Goal: Information Seeking & Learning: Learn about a topic

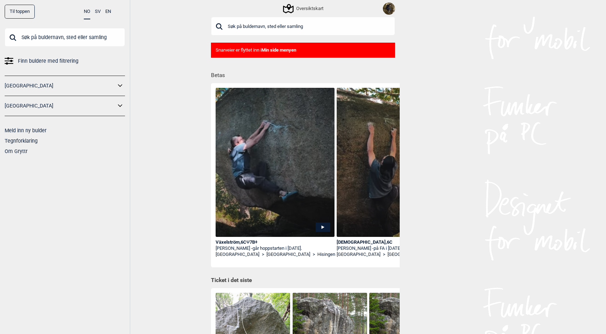
click at [272, 30] on input "text" at bounding box center [303, 26] width 184 height 19
click at [96, 13] on button "SV" at bounding box center [98, 12] width 6 height 14
click at [241, 242] on div "Växelström , 6C Ψ 7B+" at bounding box center [275, 242] width 119 height 6
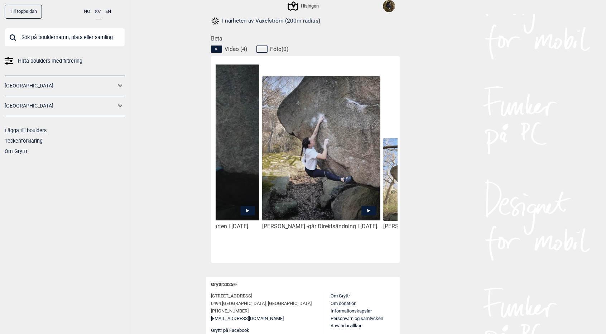
scroll to position [0, 76]
click at [368, 209] on icon at bounding box center [369, 211] width 3 height 4
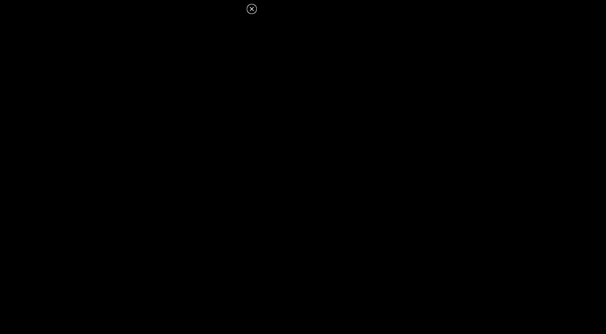
click at [252, 8] on icon at bounding box center [252, 9] width 9 height 9
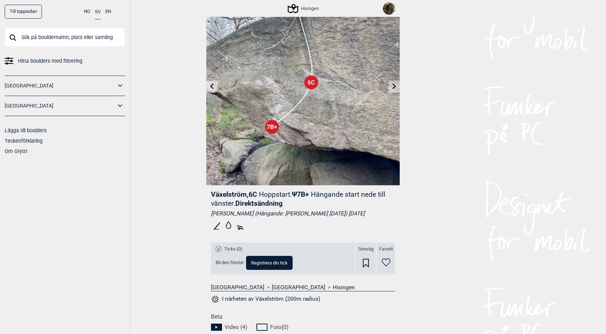
scroll to position [0, 0]
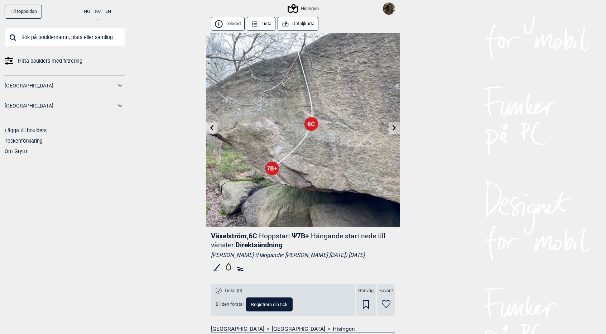
click at [302, 25] on button "Detaljkarta" at bounding box center [298, 24] width 41 height 14
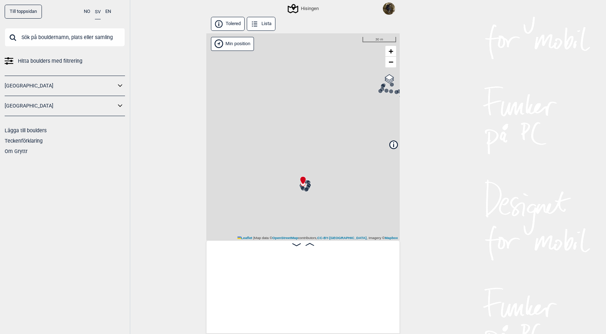
scroll to position [0, 303]
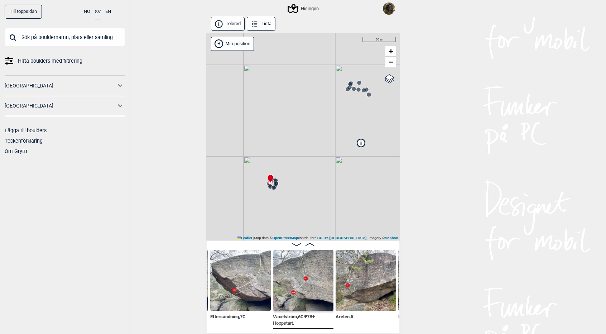
drag, startPoint x: 332, startPoint y: 200, endPoint x: 296, endPoint y: 199, distance: 35.2
click at [296, 199] on div "Hisingen Min position 30 m + − OpenStreetMap Google satellite Leaflet | Map dat…" at bounding box center [303, 136] width 194 height 207
click at [262, 25] on button "Lista" at bounding box center [261, 24] width 29 height 14
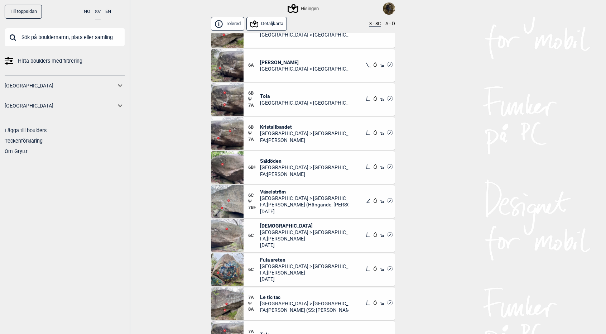
scroll to position [221, 0]
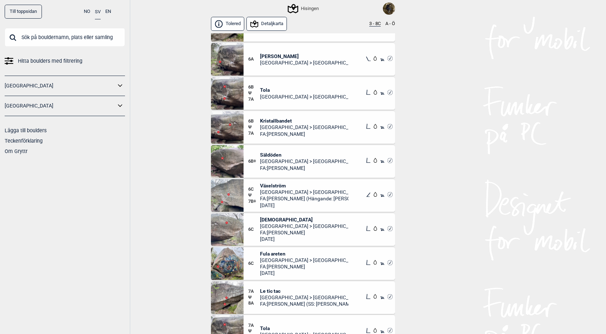
click at [277, 120] on span "Kristallbandet" at bounding box center [304, 121] width 89 height 6
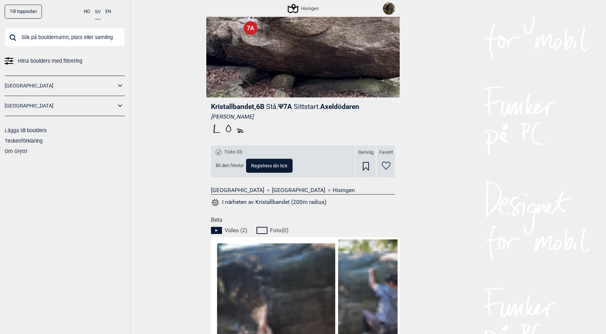
scroll to position [148, 0]
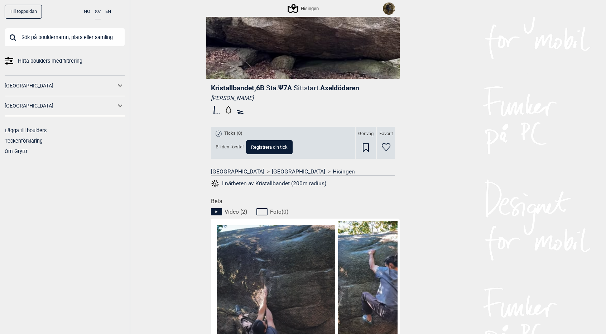
click at [277, 185] on button "I närheten av Kristallbandet (200m radius)" at bounding box center [268, 183] width 115 height 9
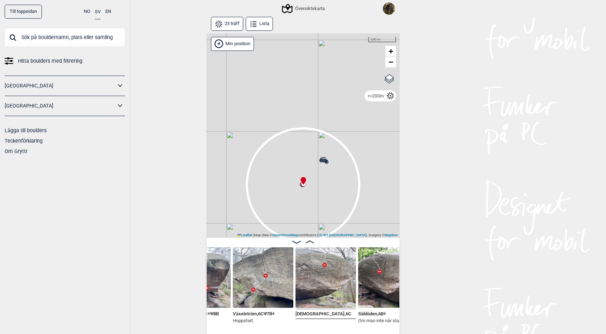
scroll to position [0, 973]
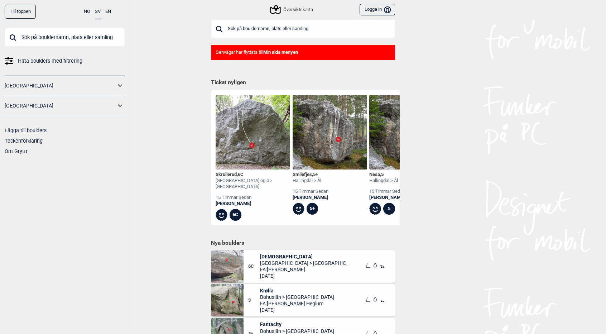
click at [253, 27] on input "text" at bounding box center [303, 28] width 184 height 19
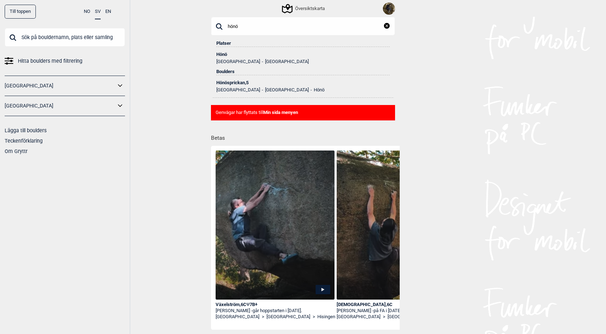
type input "hönö"
click at [224, 53] on div "Hönö" at bounding box center [302, 54] width 173 height 5
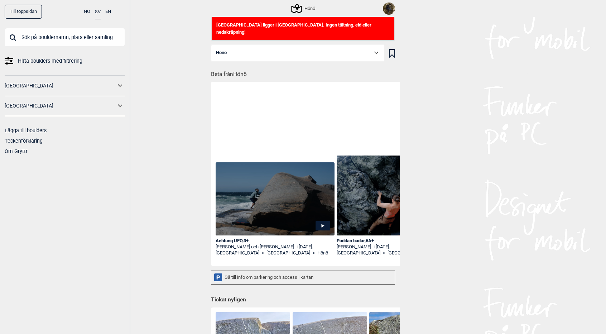
click at [311, 10] on div "Hönö" at bounding box center [303, 8] width 23 height 9
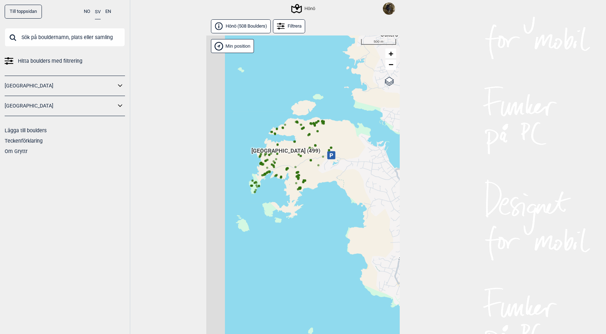
drag, startPoint x: 260, startPoint y: 188, endPoint x: 303, endPoint y: 245, distance: 70.7
click at [303, 245] on div "Hallingdal Gol Ål Stange Kolomoen Vallset Tangen Sørli Åsbygda Buskerud syd Kon…" at bounding box center [303, 192] width 194 height 315
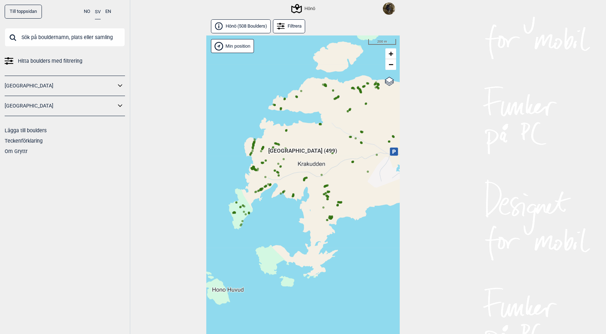
click at [331, 218] on circle at bounding box center [331, 219] width 2 height 2
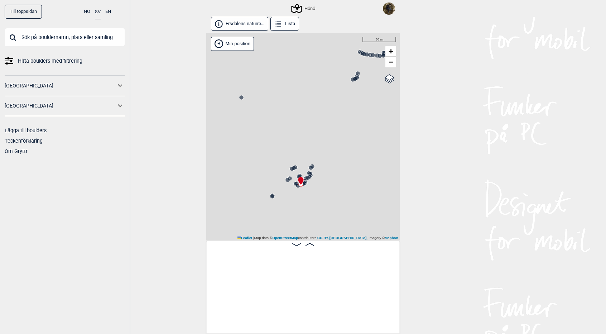
scroll to position [0, 28772]
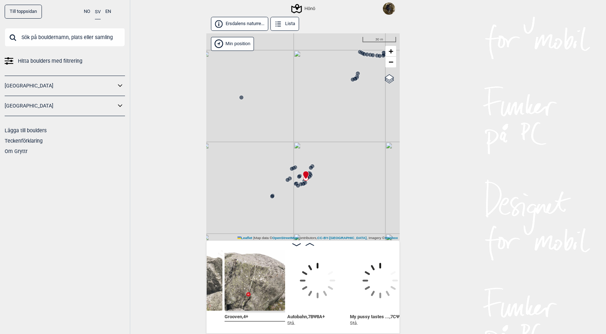
scroll to position [0, 29076]
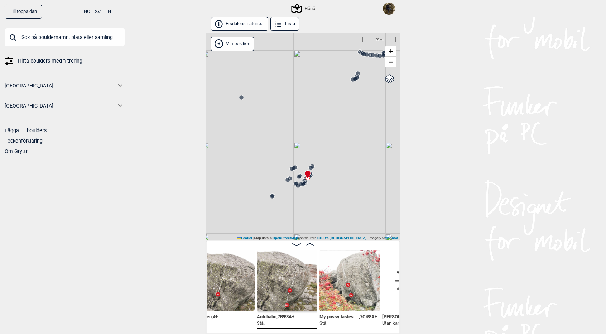
scroll to position [0, 29105]
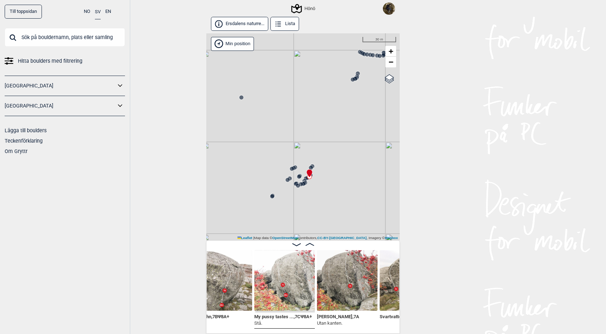
scroll to position [0, 29190]
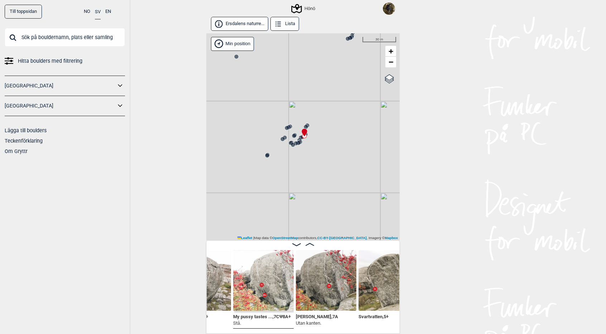
drag, startPoint x: 334, startPoint y: 211, endPoint x: 330, endPoint y: 191, distance: 20.6
click at [329, 171] on div "Hönö" at bounding box center [303, 136] width 194 height 207
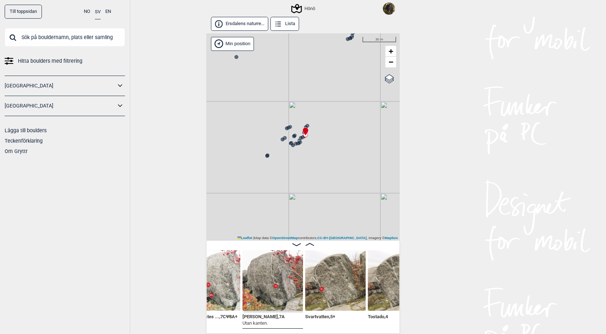
scroll to position [0, 29289]
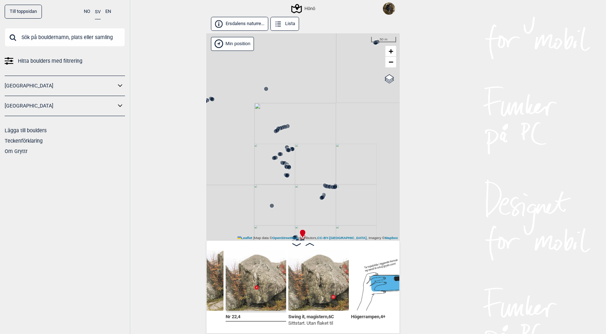
scroll to position [0, 29448]
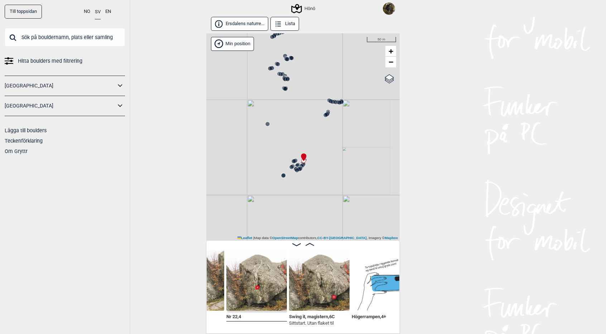
drag, startPoint x: 309, startPoint y: 175, endPoint x: 320, endPoint y: 139, distance: 37.5
click at [320, 139] on div "Hönö" at bounding box center [303, 136] width 194 height 207
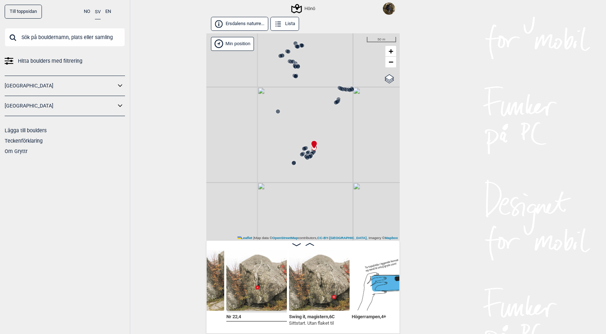
click at [294, 163] on circle at bounding box center [294, 163] width 4 height 4
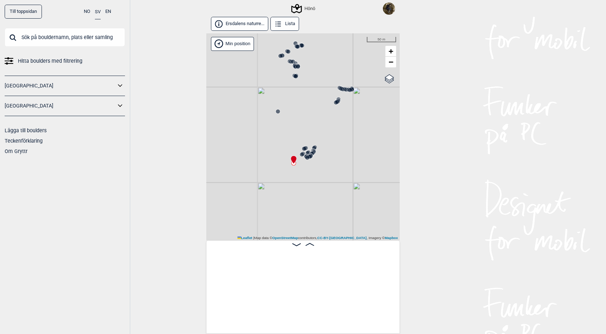
scroll to position [0, 27984]
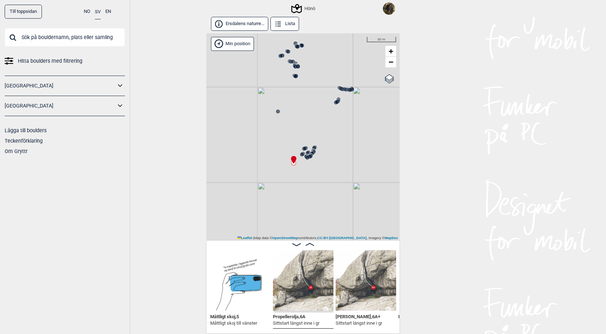
click at [343, 89] on circle at bounding box center [345, 89] width 4 height 4
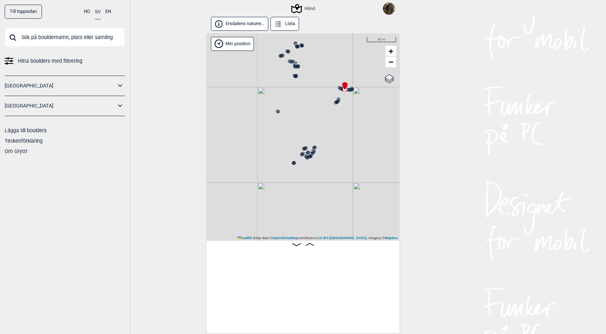
scroll to position [0, 27136]
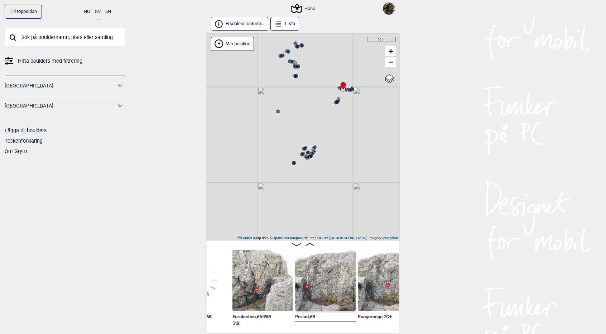
scroll to position [0, 27051]
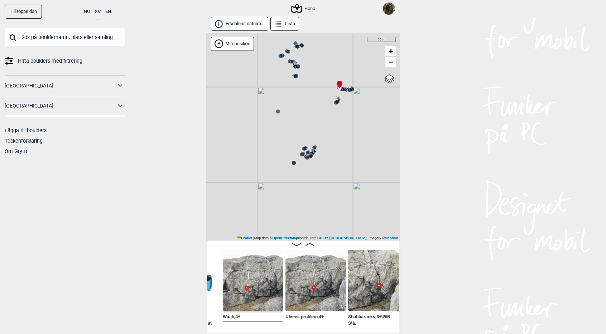
scroll to position [0, 26845]
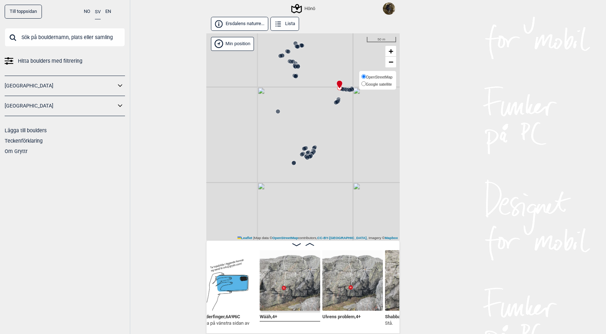
click at [381, 86] on span "Google satellite" at bounding box center [379, 84] width 26 height 4
click at [366, 86] on input "Google satellite" at bounding box center [364, 83] width 5 height 5
radio input "true"
drag, startPoint x: 342, startPoint y: 141, endPoint x: 323, endPoint y: 147, distance: 19.7
click at [323, 147] on div "Hönö" at bounding box center [303, 136] width 194 height 207
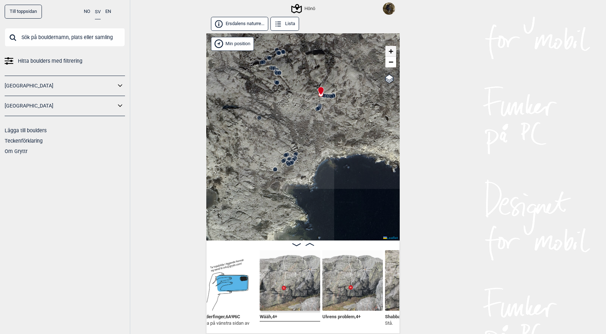
click at [392, 52] on span "+" at bounding box center [391, 51] width 5 height 9
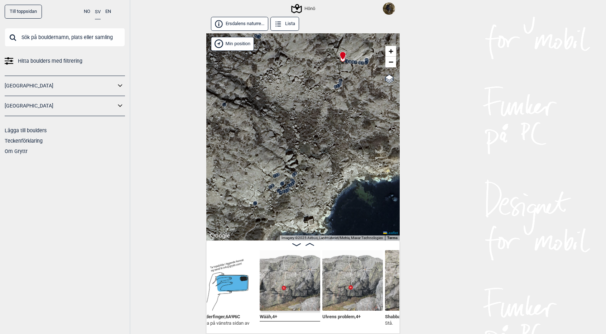
drag, startPoint x: 354, startPoint y: 98, endPoint x: 359, endPoint y: 145, distance: 47.6
click at [359, 145] on div "Hönö" at bounding box center [303, 136] width 194 height 207
click at [335, 89] on icon at bounding box center [336, 87] width 6 height 6
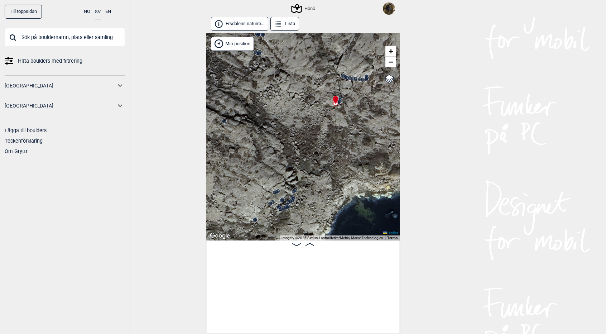
scroll to position [0, 27640]
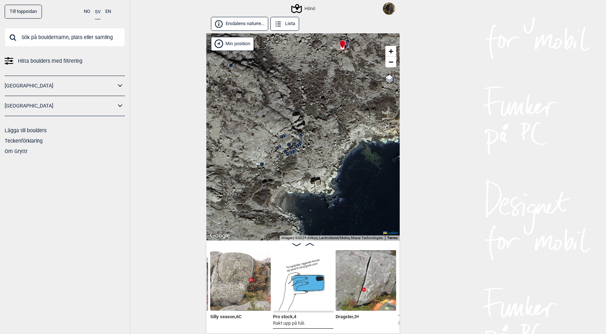
drag, startPoint x: 333, startPoint y: 156, endPoint x: 339, endPoint y: 87, distance: 69.1
click at [339, 87] on div "Hönö" at bounding box center [303, 136] width 194 height 207
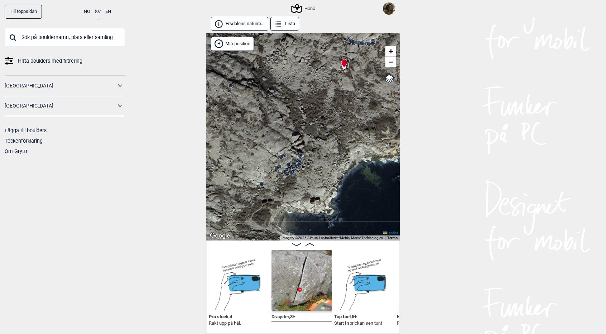
scroll to position [0, 27706]
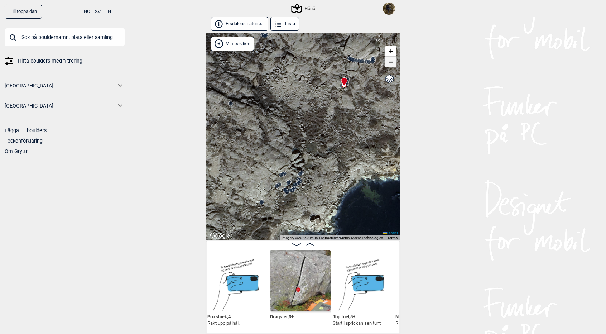
click at [391, 64] on span "−" at bounding box center [391, 61] width 5 height 9
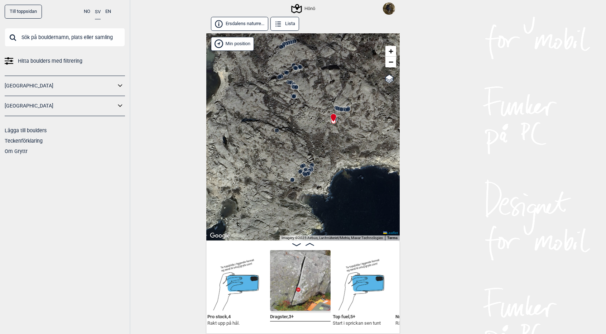
drag, startPoint x: 339, startPoint y: 170, endPoint x: 348, endPoint y: 157, distance: 15.8
click at [348, 157] on div "Hönö" at bounding box center [303, 136] width 194 height 207
click at [294, 88] on circle at bounding box center [295, 87] width 4 height 4
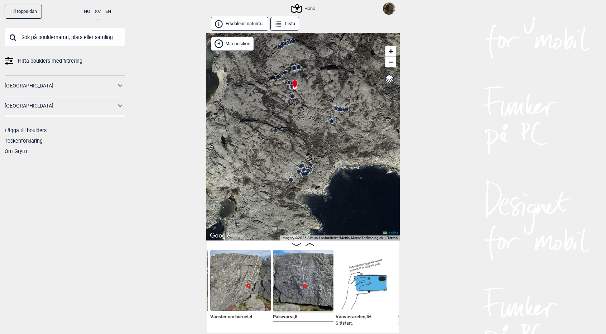
click at [288, 83] on circle at bounding box center [290, 82] width 4 height 4
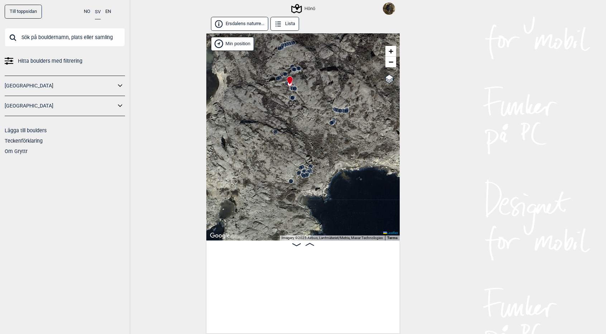
scroll to position [0, 25925]
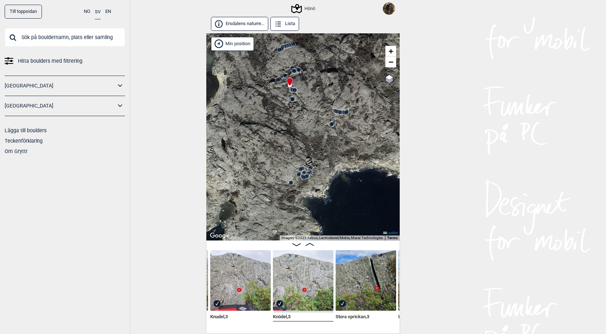
click at [284, 48] on circle at bounding box center [281, 49] width 5 height 5
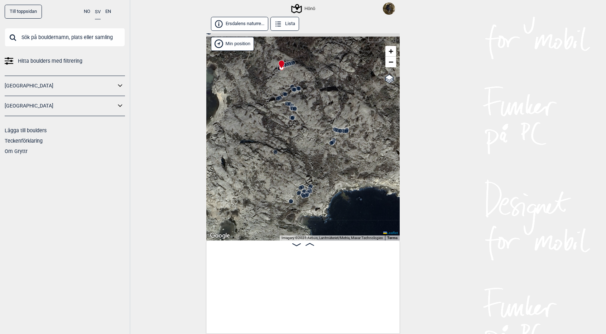
scroll to position [0, 24956]
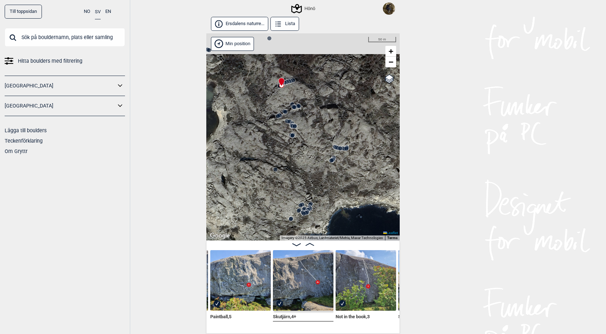
click at [290, 123] on icon at bounding box center [292, 126] width 6 height 6
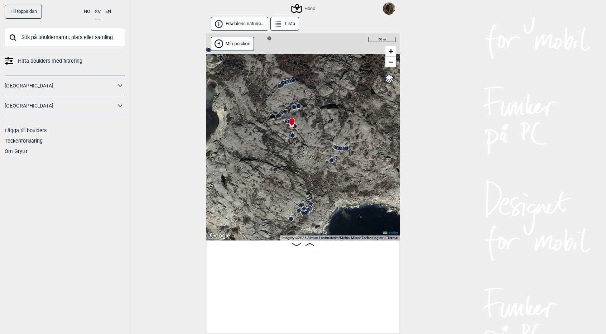
scroll to position [0, 26186]
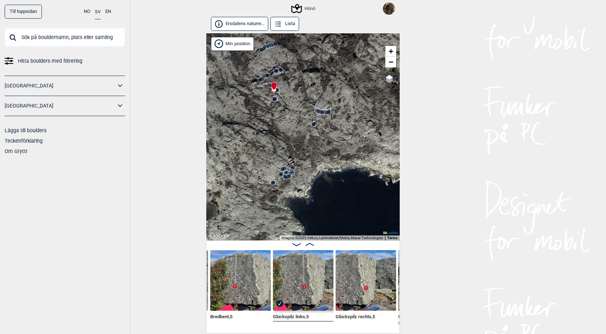
drag, startPoint x: 299, startPoint y: 172, endPoint x: 281, endPoint y: 135, distance: 40.9
click at [281, 135] on div "Hönö" at bounding box center [303, 136] width 194 height 207
click at [391, 51] on span "+" at bounding box center [391, 51] width 5 height 9
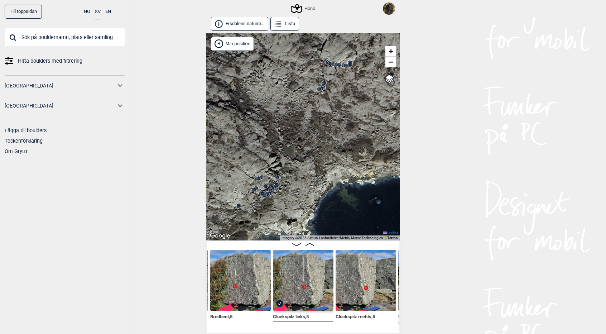
drag, startPoint x: 332, startPoint y: 123, endPoint x: 329, endPoint y: 149, distance: 26.4
click at [329, 149] on div "Hönö" at bounding box center [303, 136] width 194 height 207
click at [326, 62] on circle at bounding box center [327, 63] width 5 height 5
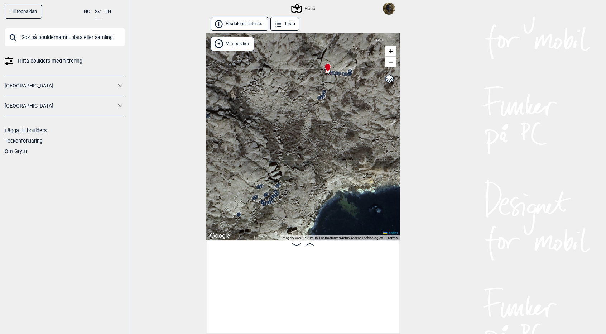
scroll to position [0, 26935]
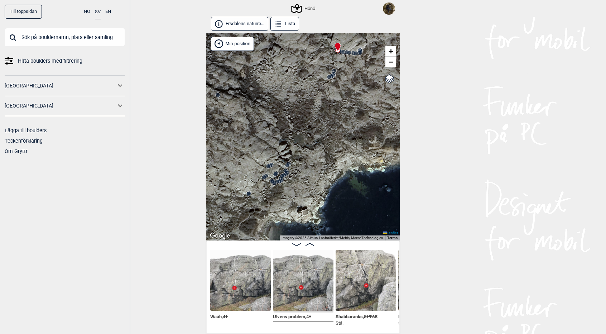
drag, startPoint x: 328, startPoint y: 167, endPoint x: 338, endPoint y: 133, distance: 35.8
click at [338, 133] on div "Hönö" at bounding box center [303, 136] width 194 height 207
click at [328, 77] on circle at bounding box center [329, 77] width 4 height 4
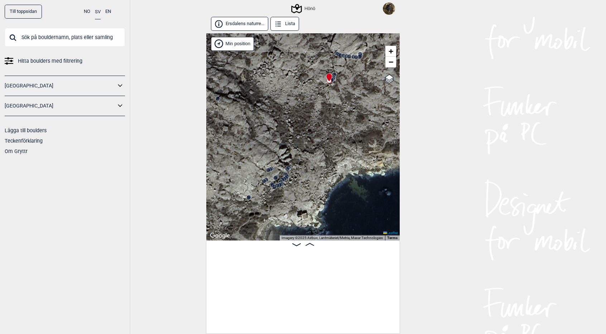
scroll to position [0, 27681]
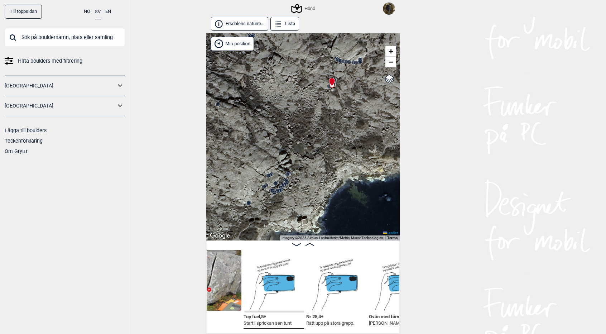
scroll to position [0, 27836]
click at [348, 64] on icon at bounding box center [350, 62] width 6 height 6
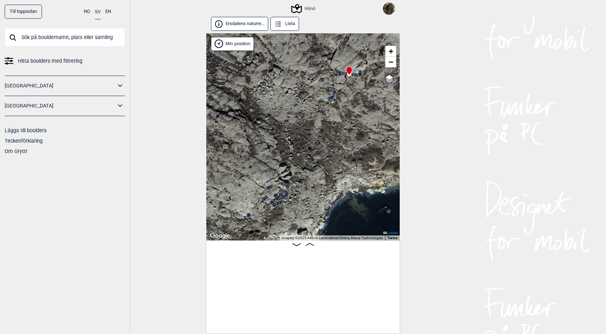
scroll to position [0, 27248]
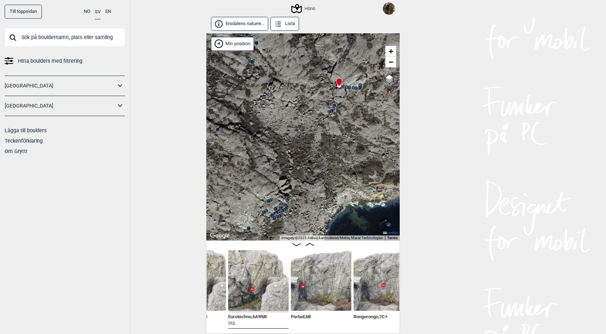
scroll to position [0, 27112]
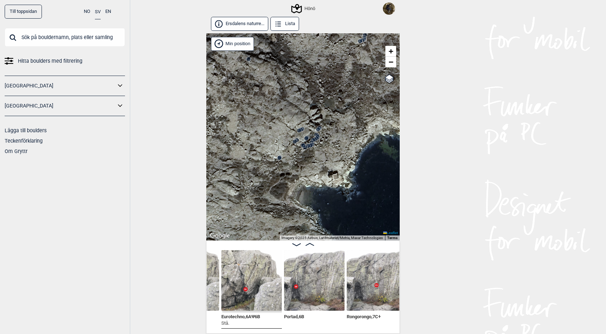
drag, startPoint x: 286, startPoint y: 163, endPoint x: 318, endPoint y: 88, distance: 82.2
click at [318, 88] on div "Hönö" at bounding box center [303, 136] width 194 height 207
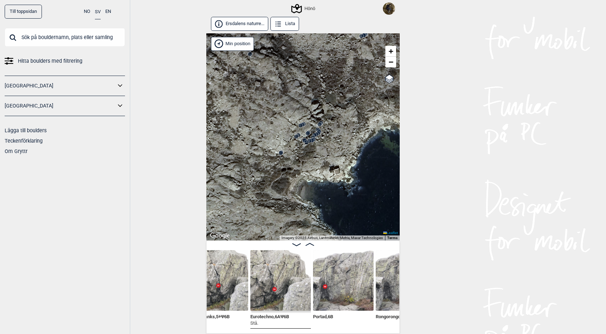
scroll to position [0, 27086]
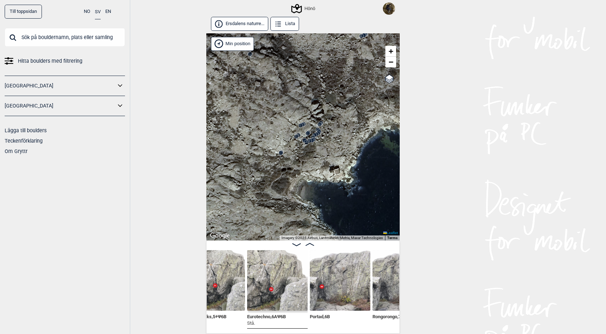
click at [299, 120] on div "Hönö" at bounding box center [303, 136] width 194 height 207
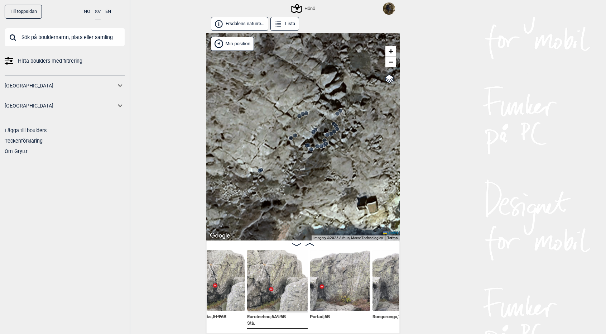
click at [260, 170] on circle at bounding box center [260, 170] width 4 height 4
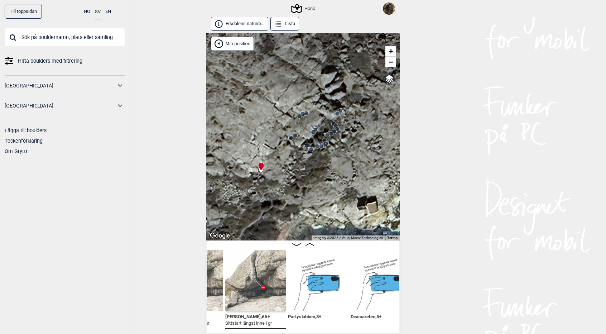
scroll to position [0, 28205]
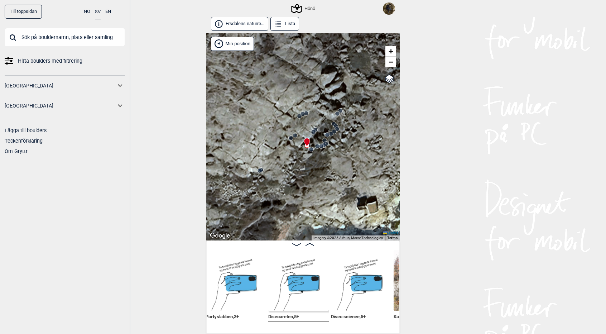
scroll to position [0, 28268]
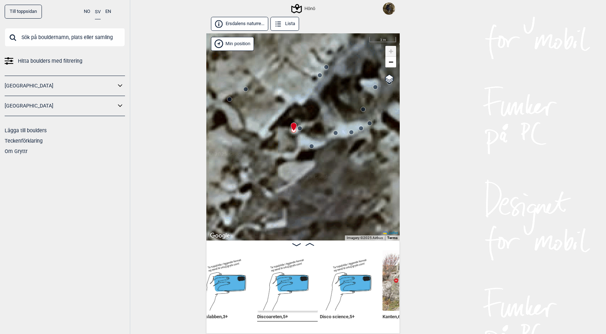
drag, startPoint x: 257, startPoint y: 122, endPoint x: 324, endPoint y: 139, distance: 68.9
click at [324, 139] on div "Hönö" at bounding box center [303, 136] width 194 height 207
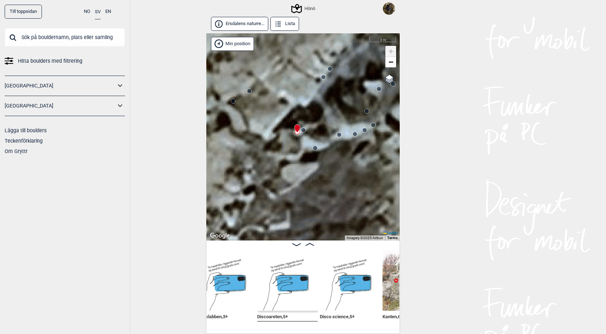
click at [304, 129] on circle at bounding box center [303, 130] width 4 height 4
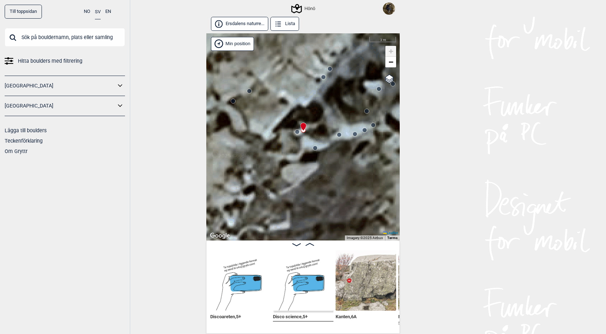
click at [296, 130] on circle at bounding box center [297, 132] width 4 height 4
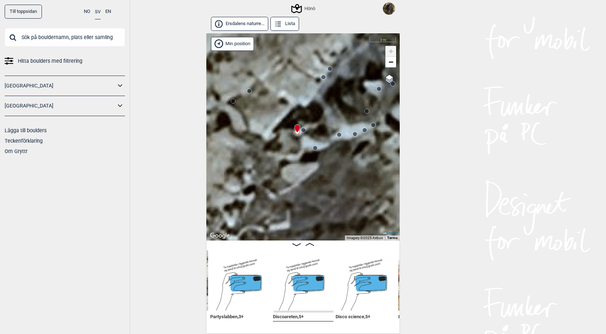
click at [318, 146] on icon at bounding box center [316, 148] width 6 height 6
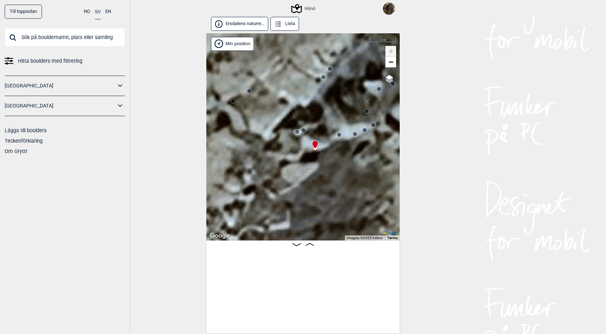
scroll to position [0, 28189]
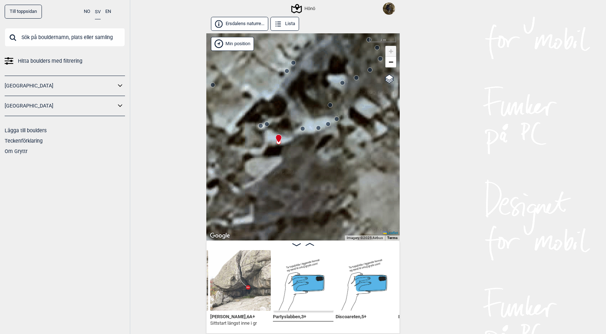
drag, startPoint x: 0, startPoint y: 0, endPoint x: 259, endPoint y: 183, distance: 317.3
click at [259, 183] on div "Hönö" at bounding box center [303, 136] width 194 height 207
click at [302, 128] on circle at bounding box center [303, 129] width 4 height 4
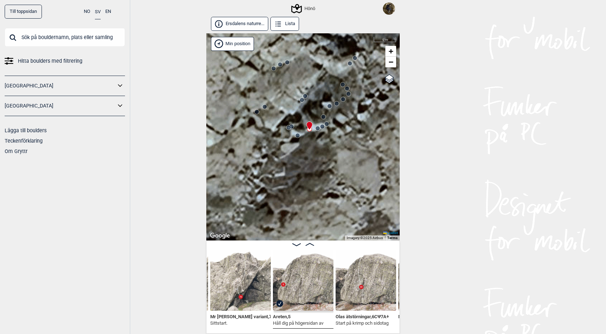
click at [297, 136] on circle at bounding box center [298, 135] width 4 height 4
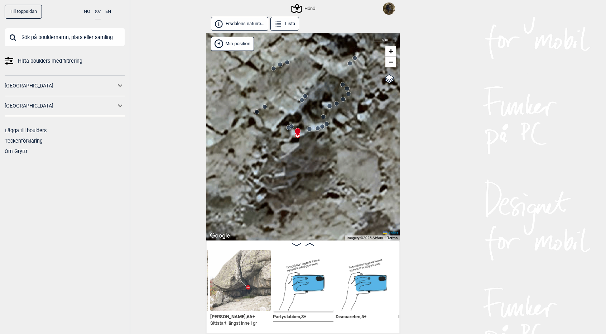
click at [258, 115] on div "Hönö" at bounding box center [303, 136] width 194 height 207
click at [256, 111] on circle at bounding box center [257, 112] width 4 height 4
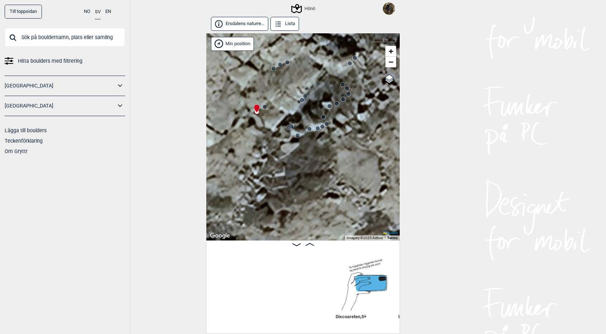
scroll to position [0, 28377]
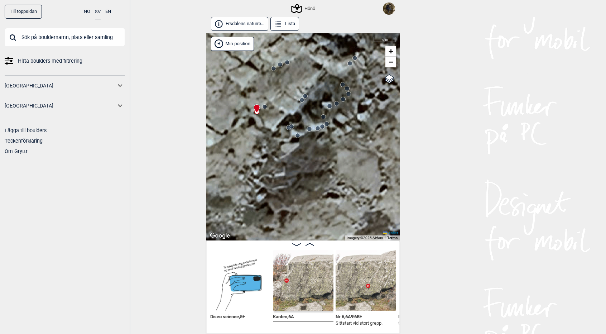
click at [267, 104] on icon at bounding box center [265, 107] width 6 height 6
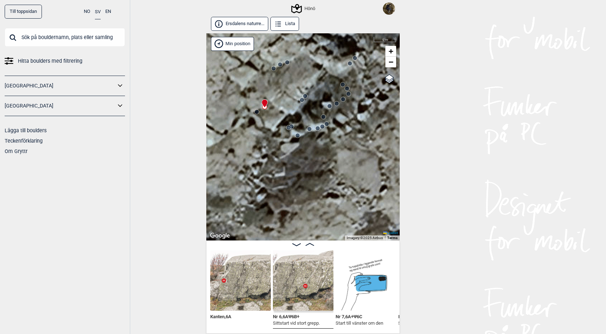
click at [307, 98] on icon at bounding box center [306, 96] width 6 height 6
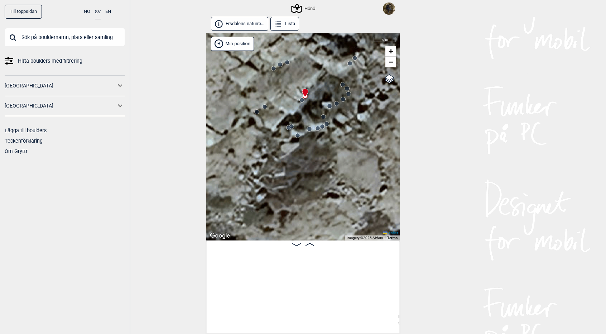
scroll to position [0, 28691]
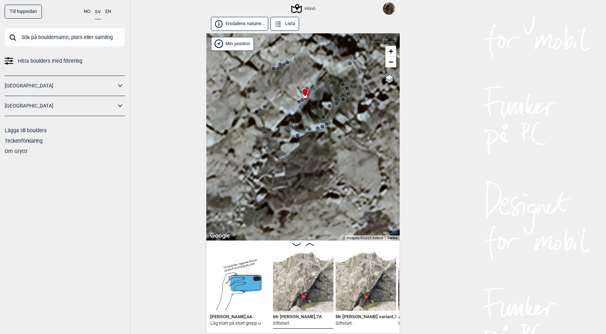
click at [303, 101] on circle at bounding box center [302, 100] width 4 height 4
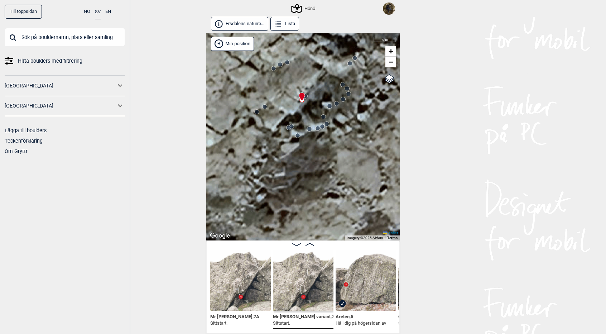
click at [290, 63] on circle at bounding box center [287, 62] width 5 height 5
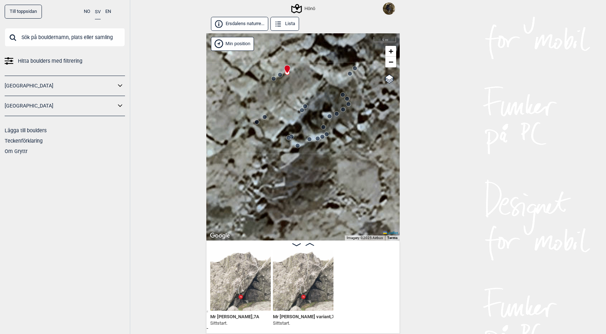
scroll to position [0, 28628]
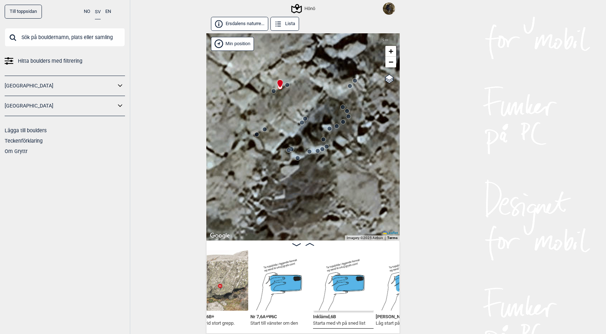
scroll to position [0, 28525]
click at [354, 79] on circle at bounding box center [355, 80] width 4 height 4
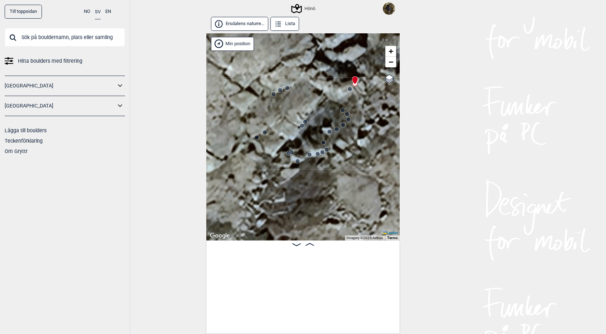
scroll to position [0, 29569]
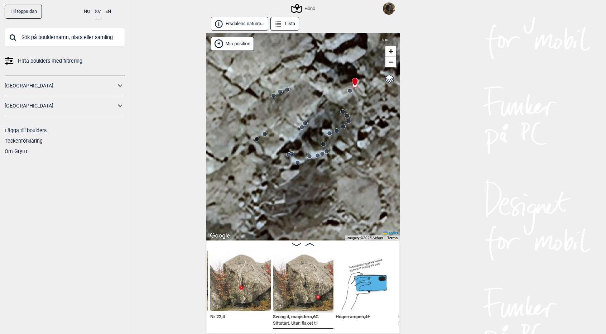
click at [352, 90] on circle at bounding box center [350, 91] width 4 height 4
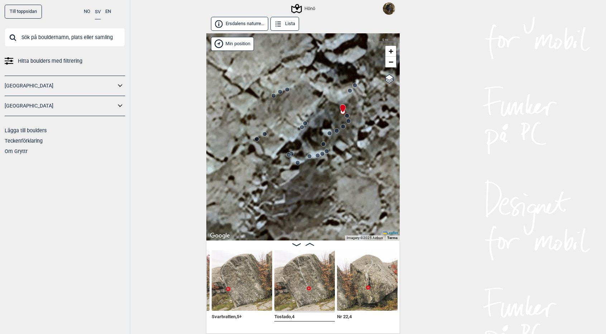
scroll to position [0, 29447]
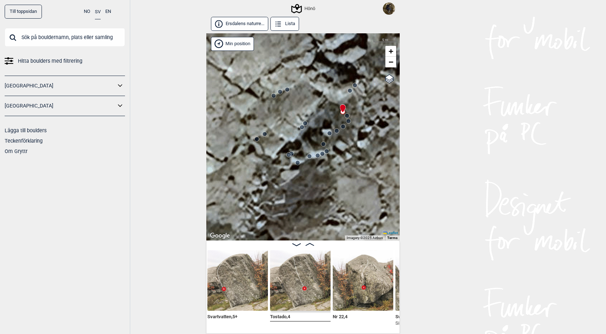
click at [348, 115] on circle at bounding box center [347, 116] width 4 height 4
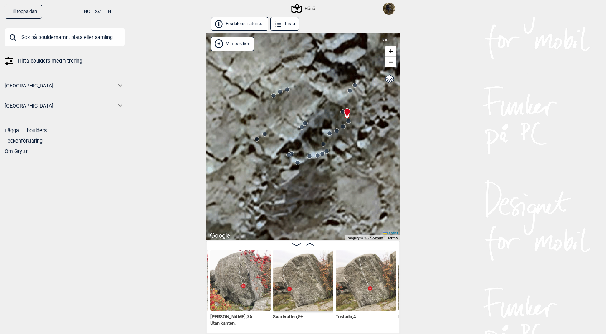
click at [348, 124] on icon at bounding box center [349, 121] width 6 height 6
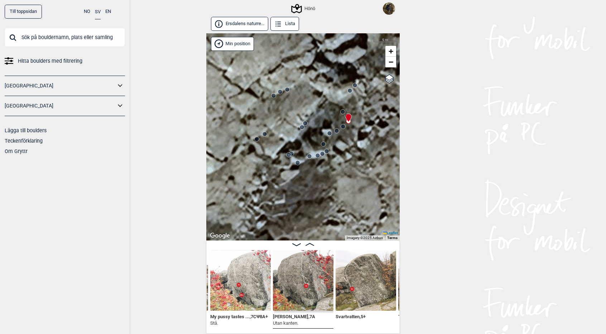
click at [339, 127] on div "Hönö" at bounding box center [303, 136] width 194 height 207
click at [338, 129] on circle at bounding box center [337, 131] width 4 height 4
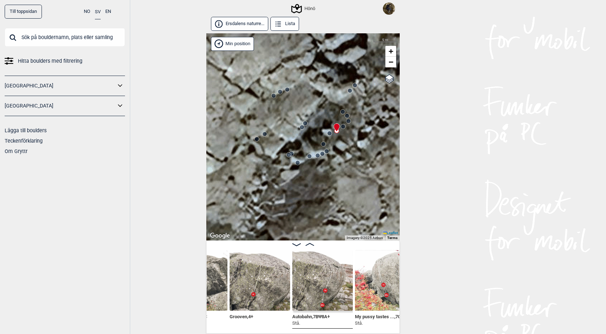
scroll to position [0, 29172]
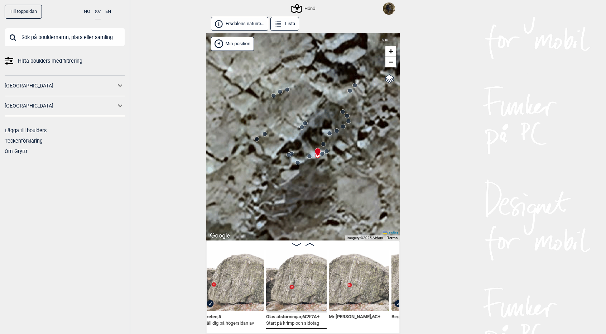
scroll to position [0, 28887]
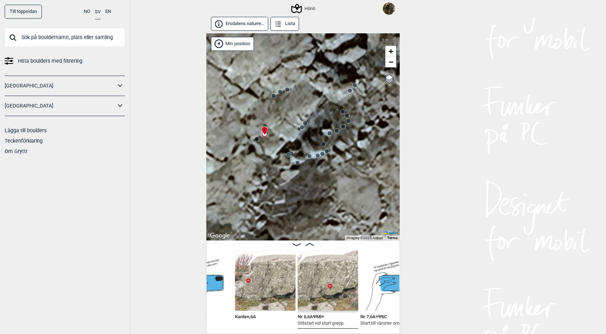
scroll to position [0, 28415]
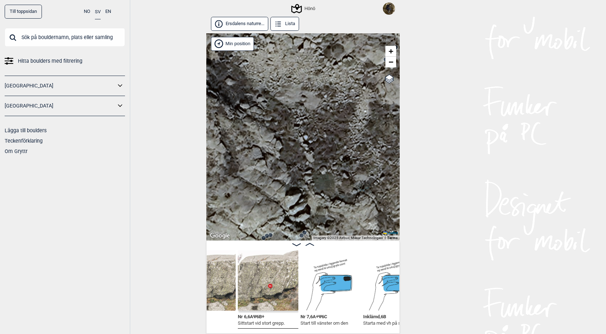
scroll to position [0, 28475]
click at [277, 275] on img at bounding box center [268, 280] width 61 height 61
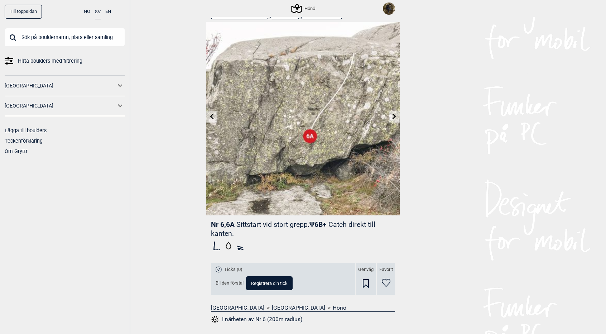
scroll to position [11, 0]
